Goal: Information Seeking & Learning: Learn about a topic

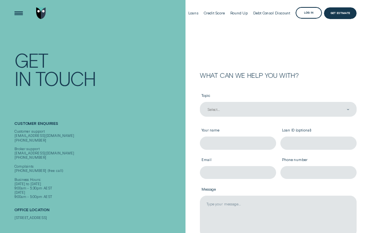
drag, startPoint x: 15, startPoint y: 212, endPoint x: 48, endPoint y: 217, distance: 33.5
click at [48, 217] on div "[STREET_ADDRESS]" at bounding box center [98, 217] width 169 height 4
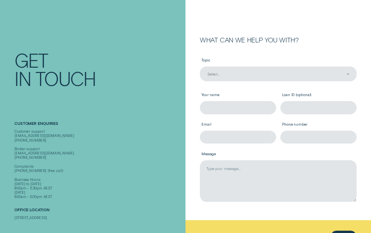
scroll to position [78, 0]
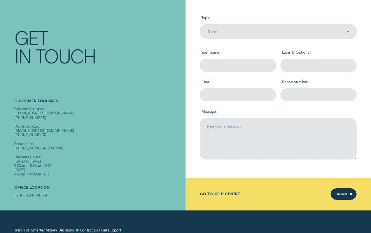
click at [177, 75] on div "Contact Get In Touch" at bounding box center [98, 46] width 169 height 86
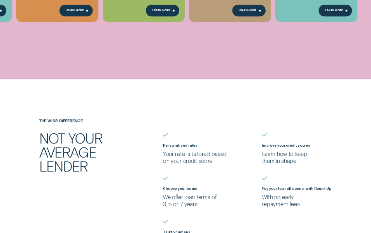
scroll to position [467, 0]
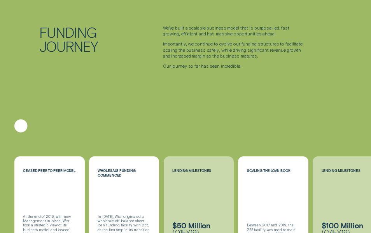
scroll to position [661, 0]
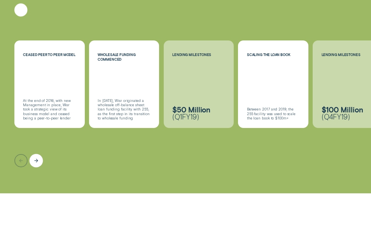
click at [40, 155] on div "Next button" at bounding box center [36, 160] width 13 height 13
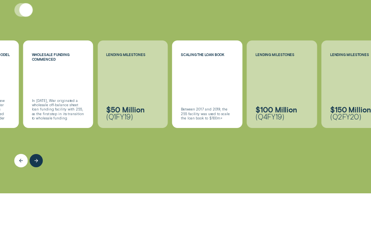
click at [14, 156] on div "Previous button" at bounding box center [20, 160] width 13 height 13
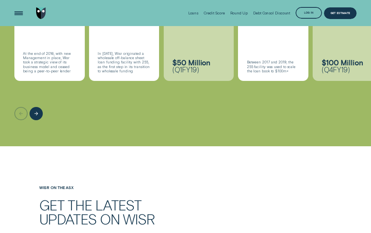
scroll to position [657, 0]
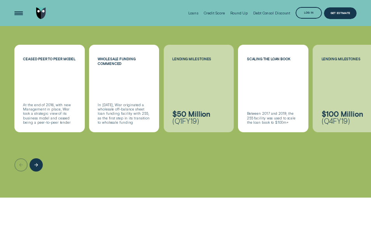
click at [24, 103] on div "At the end of 2016, with new Management in place, Wisr took a strategic view of…" at bounding box center [49, 114] width 53 height 22
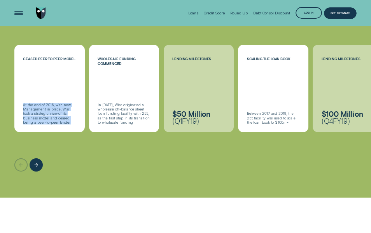
copy div "At the end of 2016, with new Management in place, Wisr took a strategic view of…"
drag, startPoint x: 23, startPoint y: 99, endPoint x: 54, endPoint y: 115, distance: 35.0
click at [54, 115] on div "At the end of 2016, with new Management in place, Wisr took a strategic view of…" at bounding box center [49, 114] width 53 height 22
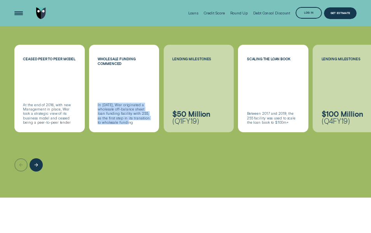
drag, startPoint x: 98, startPoint y: 101, endPoint x: 136, endPoint y: 116, distance: 40.7
click at [136, 116] on div "In 2017, Wisr originated a wholesale off-balance sheet loan funding facility wi…" at bounding box center [124, 114] width 53 height 22
copy div "In 2017, Wisr originated a wholesale off-balance sheet loan funding facility wi…"
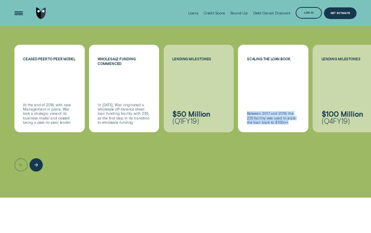
drag, startPoint x: 247, startPoint y: 108, endPoint x: 289, endPoint y: 115, distance: 43.0
click at [289, 115] on div "Between 2017 and 2019, the 255 facility was used to scale the loan book to $100…" at bounding box center [273, 117] width 53 height 13
copy div "Between 2017 and 2019, the 255 facility was used to scale the loan book to $100…"
click at [33, 158] on div "Next button" at bounding box center [36, 164] width 13 height 13
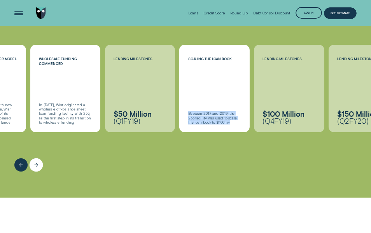
click at [33, 158] on div "Next button" at bounding box center [36, 164] width 13 height 13
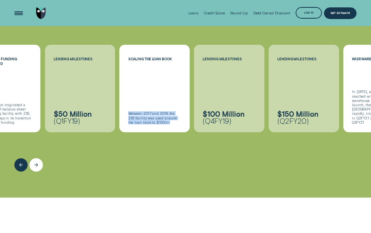
click at [33, 158] on div "Next button" at bounding box center [36, 164] width 13 height 13
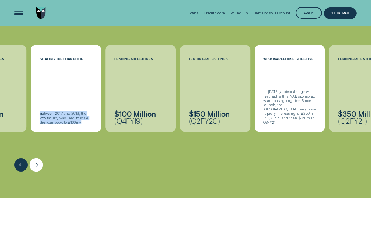
click at [33, 158] on div "Next button" at bounding box center [36, 164] width 13 height 13
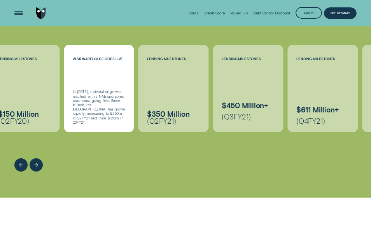
copy div "In November 2019, a pivotal stage was reached with a NAB sponsored warehouse go…"
drag, startPoint x: 71, startPoint y: 91, endPoint x: 120, endPoint y: 116, distance: 55.7
click at [120, 116] on div "In November 2019, a pivotal stage was reached with a NAB sponsored warehouse go…" at bounding box center [99, 110] width 70 height 42
click at [38, 162] on div "Next button" at bounding box center [36, 164] width 13 height 13
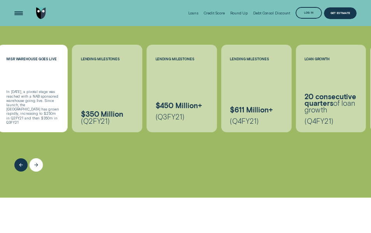
click at [38, 158] on div "Next button" at bounding box center [36, 164] width 13 height 13
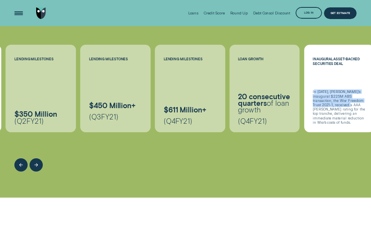
drag, startPoint x: 313, startPoint y: 89, endPoint x: 339, endPoint y: 105, distance: 30.2
click at [339, 105] on div "In May 2021, Wisr's inaugural $225M ABS transaction, the Wisr Freedom Trust 202…" at bounding box center [339, 106] width 53 height 35
drag, startPoint x: 339, startPoint y: 105, endPoint x: 313, endPoint y: 91, distance: 29.1
click at [314, 92] on div "In May 2021, Wisr's inaugural $225M ABS transaction, the Wisr Freedom Trust 202…" at bounding box center [339, 106] width 53 height 35
drag, startPoint x: 311, startPoint y: 90, endPoint x: 358, endPoint y: 116, distance: 53.6
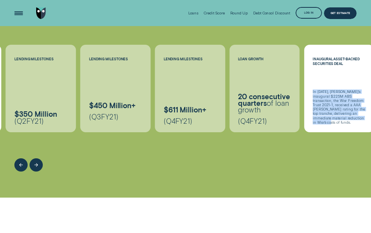
click at [358, 116] on div "In May 2021, Wisr's inaugural $225M ABS transaction, the Wisr Freedom Trust 202…" at bounding box center [339, 110] width 70 height 42
copy div "In May 2021, Wisr's inaugural $225M ABS transaction, the Wisr Freedom Trust 202…"
click at [35, 162] on icon "Next button" at bounding box center [36, 165] width 4 height 6
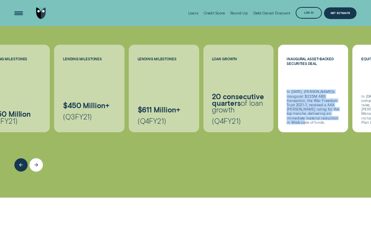
click at [35, 162] on icon "Next button" at bounding box center [36, 165] width 4 height 6
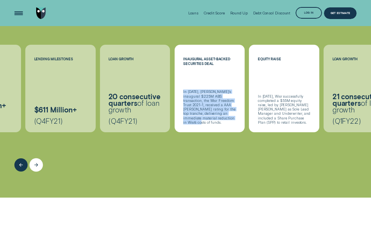
click at [35, 162] on icon "Next button" at bounding box center [36, 165] width 4 height 6
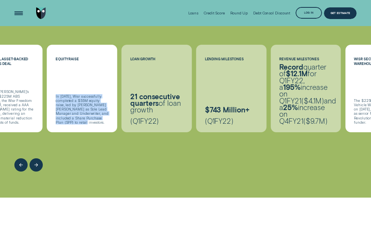
drag, startPoint x: 53, startPoint y: 93, endPoint x: 107, endPoint y: 116, distance: 58.0
click at [107, 116] on div "In June 2021, Wisr successfully completed a $55M equity raise, led by Goldman S…" at bounding box center [82, 113] width 70 height 38
copy div "In June 2021, Wisr successfully completed a $55M equity raise, led by Goldman S…"
click at [36, 162] on icon "Next button" at bounding box center [36, 165] width 4 height 6
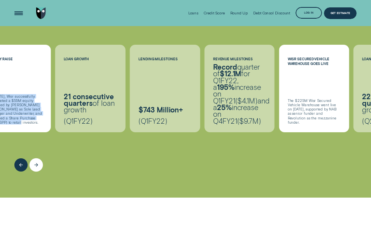
click at [36, 162] on icon "Next button" at bounding box center [36, 165] width 4 height 6
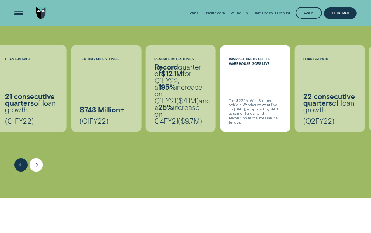
click at [36, 162] on icon "Next button" at bounding box center [36, 165] width 4 height 6
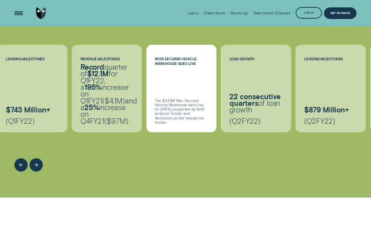
drag, startPoint x: 156, startPoint y: 94, endPoint x: 168, endPoint y: 117, distance: 26.1
click at [168, 117] on div "The $225M Wisr Secured Vehicle Warehouse went live on 11 October 2021, supporte…" at bounding box center [181, 111] width 53 height 26
copy div "The $225M Wisr Secured Vehicle Warehouse went live on 11 October 2021, supporte…"
click at [42, 159] on div "Next button" at bounding box center [36, 164] width 13 height 13
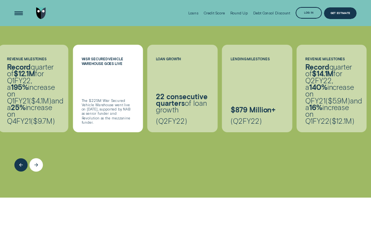
click at [42, 159] on div "Next button" at bounding box center [36, 164] width 13 height 13
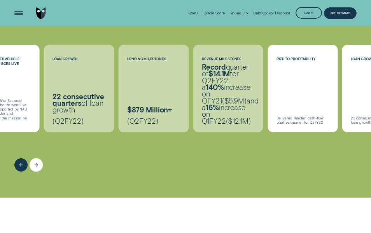
click at [42, 159] on div "Next button" at bounding box center [36, 164] width 13 height 13
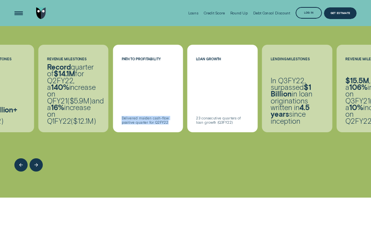
drag, startPoint x: 122, startPoint y: 113, endPoint x: 169, endPoint y: 115, distance: 47.5
click at [169, 116] on div "Delivered maiden cash-flow positive quarter for Q2FY22" at bounding box center [148, 120] width 53 height 9
drag, startPoint x: 169, startPoint y: 115, endPoint x: 286, endPoint y: 103, distance: 117.7
click at [285, 103] on p "In Q3FY22, surpassed $1 Billion in loan originations written in 4.5 years since…" at bounding box center [297, 100] width 53 height 47
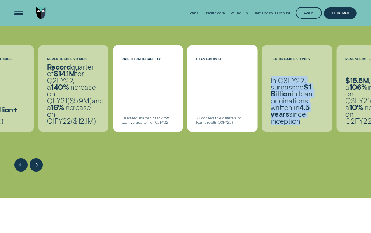
drag, startPoint x: 268, startPoint y: 73, endPoint x: 307, endPoint y: 120, distance: 61.0
click at [307, 120] on div "In Q3FY22, surpassed $1 Billion in loan originations written in 4.5 years since…" at bounding box center [297, 104] width 70 height 55
copy p "In Q3FY22, surpassed $1 Billion in loan originations written in 4.5 years since…"
click at [35, 158] on div "Next button" at bounding box center [36, 164] width 13 height 13
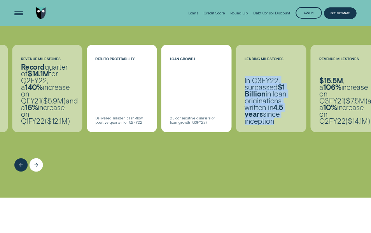
click at [35, 158] on div "Next button" at bounding box center [36, 164] width 13 height 13
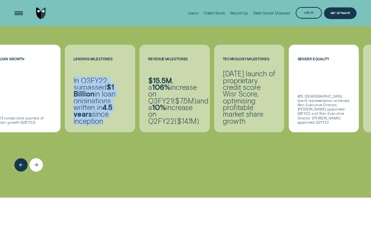
click at [35, 158] on div "Next button" at bounding box center [36, 164] width 13 height 13
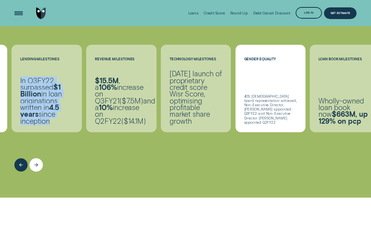
click at [35, 158] on div "Next button" at bounding box center [36, 164] width 13 height 13
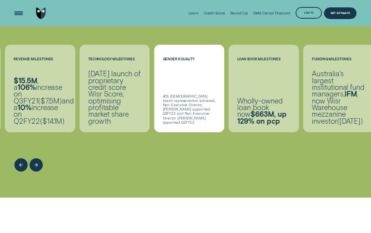
drag, startPoint x: 89, startPoint y: 61, endPoint x: 113, endPoint y: 114, distance: 57.6
click at [113, 114] on p "February 2022 launch of proprietary credit score Wisr Score, optimising profita…" at bounding box center [114, 97] width 53 height 54
copy p "February 2022 launch of proprietary credit score Wisr Score, optimising profita…"
click at [38, 161] on div "Next button" at bounding box center [36, 164] width 13 height 13
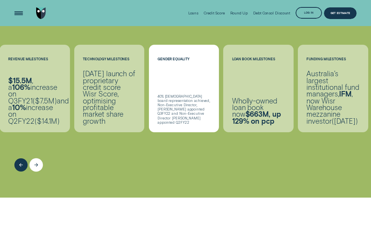
click at [38, 161] on div "Next button" at bounding box center [36, 164] width 13 height 13
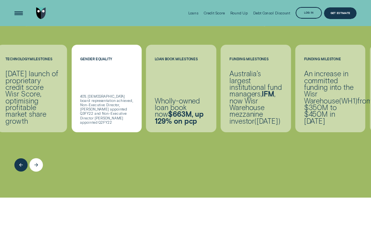
click at [38, 161] on div "Next button" at bounding box center [36, 164] width 13 height 13
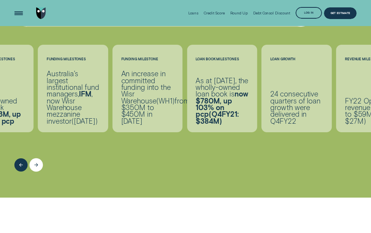
click at [41, 158] on div "Next button" at bounding box center [36, 164] width 13 height 13
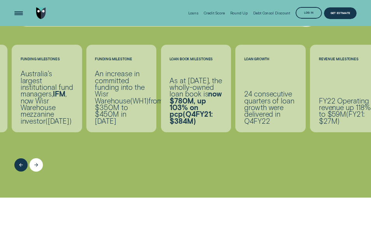
click at [41, 158] on div "Next button" at bounding box center [36, 164] width 13 height 13
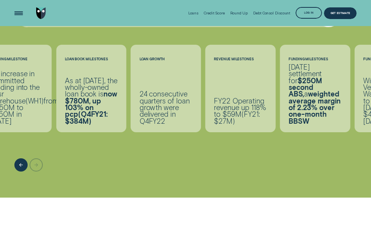
click at [41, 155] on div at bounding box center [185, 151] width 342 height 39
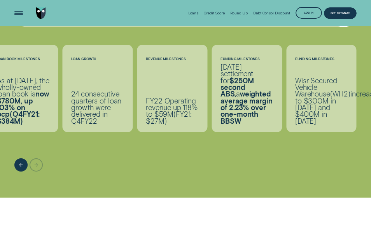
click at [41, 155] on div at bounding box center [185, 151] width 342 height 39
copy div "FUNDING MILESTONES Wisr Secured Vehicle Warehouse ( WH2 ) increased to $300M in…"
drag, startPoint x: 294, startPoint y: 64, endPoint x: 315, endPoint y: 113, distance: 53.2
click at [315, 113] on div "FUNDING MILESTONES Wisr Secured Vehicle Warehouse ( WH2 ) increased to $300M in…" at bounding box center [321, 88] width 70 height 87
drag, startPoint x: 315, startPoint y: 113, endPoint x: 312, endPoint y: 117, distance: 4.5
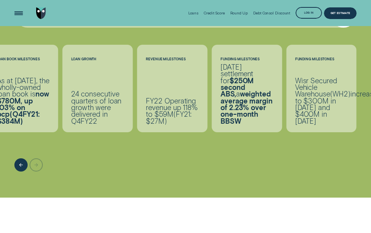
click at [306, 117] on p "Wisr Secured Vehicle Warehouse ( WH2 ) increased to $300M in March 2022 and $40…" at bounding box center [321, 100] width 53 height 47
drag, startPoint x: 313, startPoint y: 117, endPoint x: 293, endPoint y: 70, distance: 51.1
click at [293, 77] on div "Wisr Secured Vehicle Warehouse ( WH2 ) increased to $300M in March 2022 and $40…" at bounding box center [321, 104] width 70 height 55
click at [184, 139] on div at bounding box center [185, 151] width 342 height 39
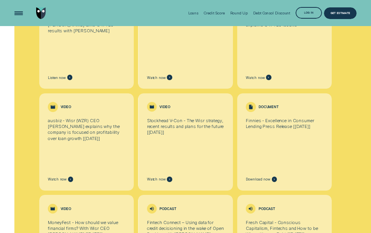
scroll to position [812, 0]
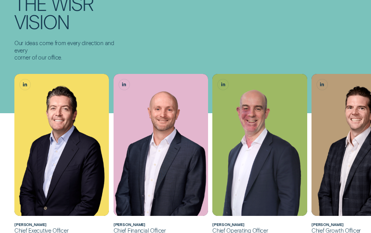
scroll to position [78, 0]
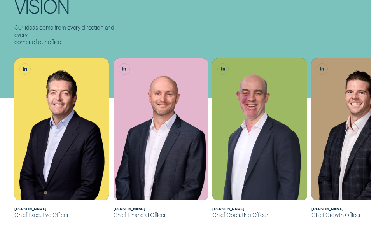
drag, startPoint x: 14, startPoint y: 209, endPoint x: 75, endPoint y: 207, distance: 60.7
click at [75, 207] on li "Andrew joined Wisr as its Chief Financial Officer in 2017 before being appointe…" at bounding box center [61, 138] width 99 height 160
copy h2 "Andrew Goodwin"
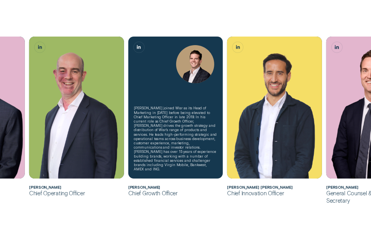
scroll to position [233, 0]
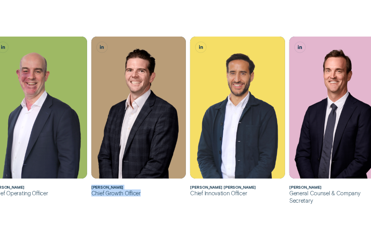
drag, startPoint x: 141, startPoint y: 193, endPoint x: 90, endPoint y: 187, distance: 51.3
click at [90, 187] on li "James joined Wisr as its Head of Marketing in 2018 before being elevated to Chi…" at bounding box center [138, 117] width 99 height 160
click at [115, 191] on div "Chief Growth Officer" at bounding box center [138, 192] width 94 height 7
drag, startPoint x: 127, startPoint y: 186, endPoint x: 89, endPoint y: 186, distance: 37.3
click at [89, 186] on li "James joined Wisr as its Head of Marketing in 2018 before being elevated to Chi…" at bounding box center [138, 117] width 99 height 160
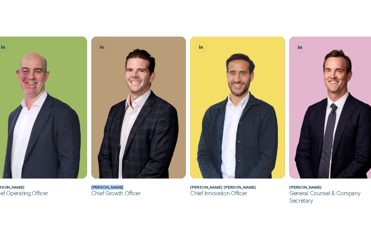
copy h2 "James Goodwin"
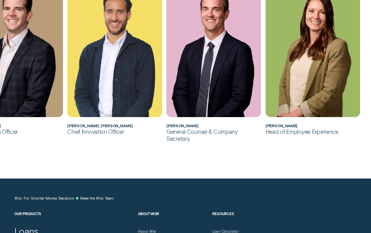
scroll to position [389, 0]
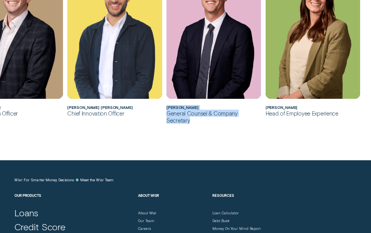
copy div "David King General Counsel & Company Secretary"
drag, startPoint x: 172, startPoint y: 107, endPoint x: 261, endPoint y: 111, distance: 88.8
click at [261, 111] on li "David is Wisr’s General Counsel and Company Secretary having joined the team in…" at bounding box center [213, 40] width 99 height 167
click at [266, 110] on div "Head of Employee Experience" at bounding box center [313, 113] width 94 height 7
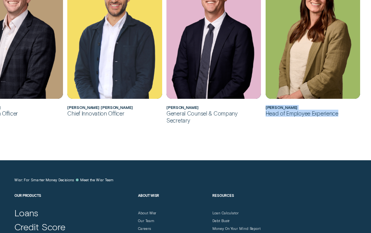
copy div "Kate Renner Head of Employee Experience"
drag, startPoint x: 266, startPoint y: 108, endPoint x: 345, endPoint y: 115, distance: 79.7
click at [345, 115] on div "Kate joined Wisr as its first People and Culture hire in mid-2019. After buildi…" at bounding box center [313, 37] width 94 height 160
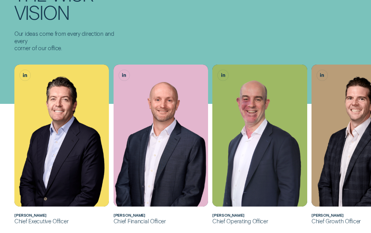
scroll to position [233, 0]
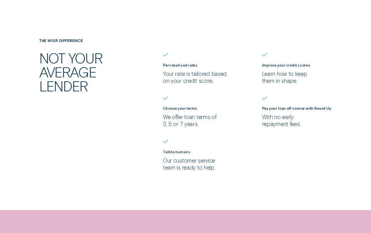
click at [120, 124] on div "The Wisr Difference Not your average lender Personalised rates Your rate is tai…" at bounding box center [185, 104] width 346 height 132
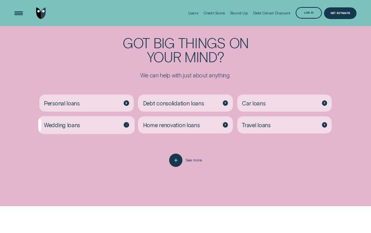
scroll to position [1089, 0]
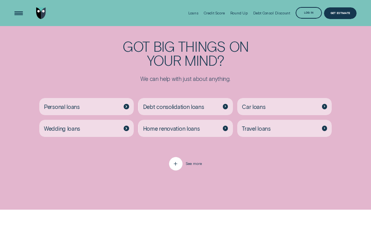
drag, startPoint x: 190, startPoint y: 163, endPoint x: 179, endPoint y: 165, distance: 11.0
click at [179, 165] on icon "button" at bounding box center [176, 164] width 7 height 12
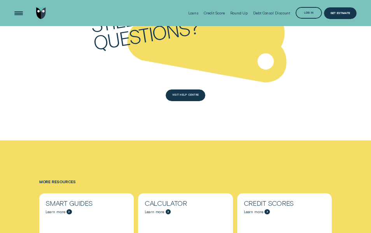
scroll to position [1594, 0]
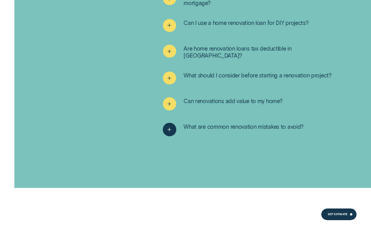
scroll to position [1944, 0]
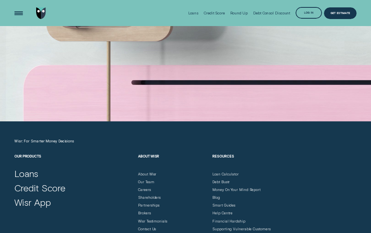
scroll to position [1361, 0]
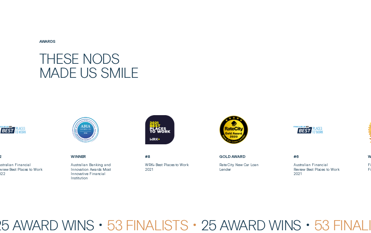
scroll to position [1283, 0]
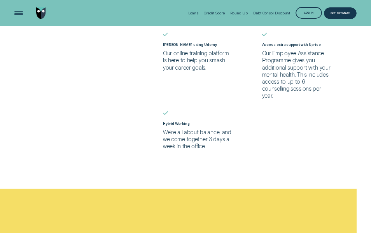
scroll to position [467, 0]
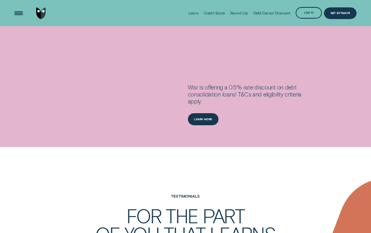
scroll to position [622, 0]
